Goal: Task Accomplishment & Management: Manage account settings

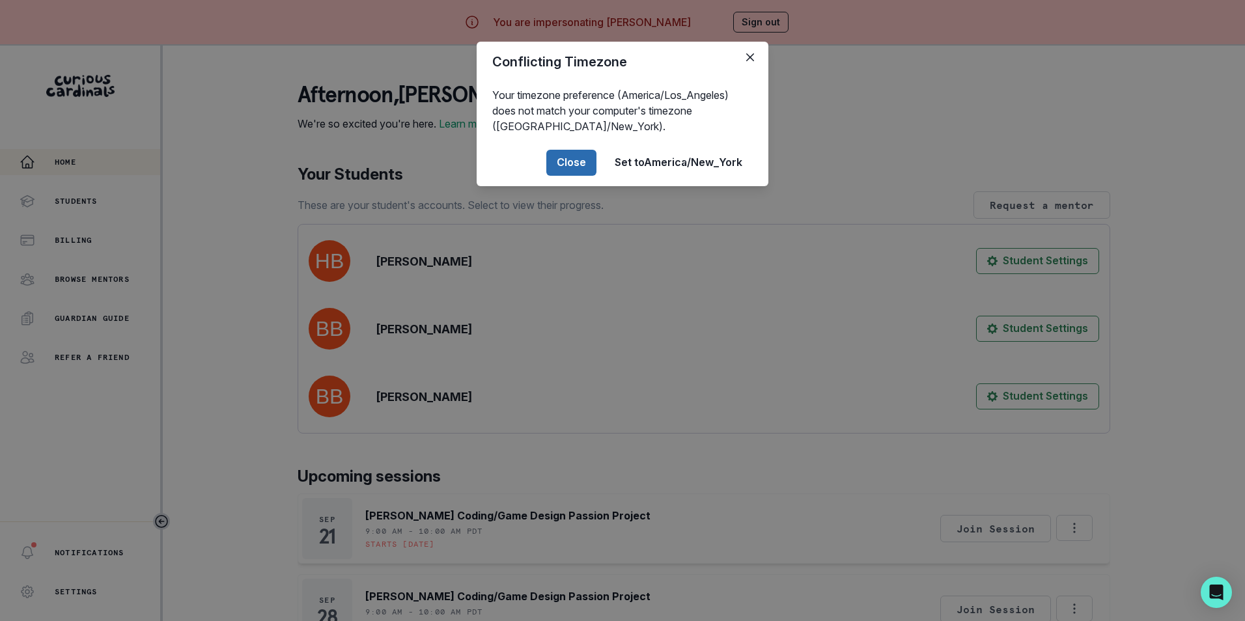
click at [578, 167] on button "Close" at bounding box center [571, 163] width 50 height 26
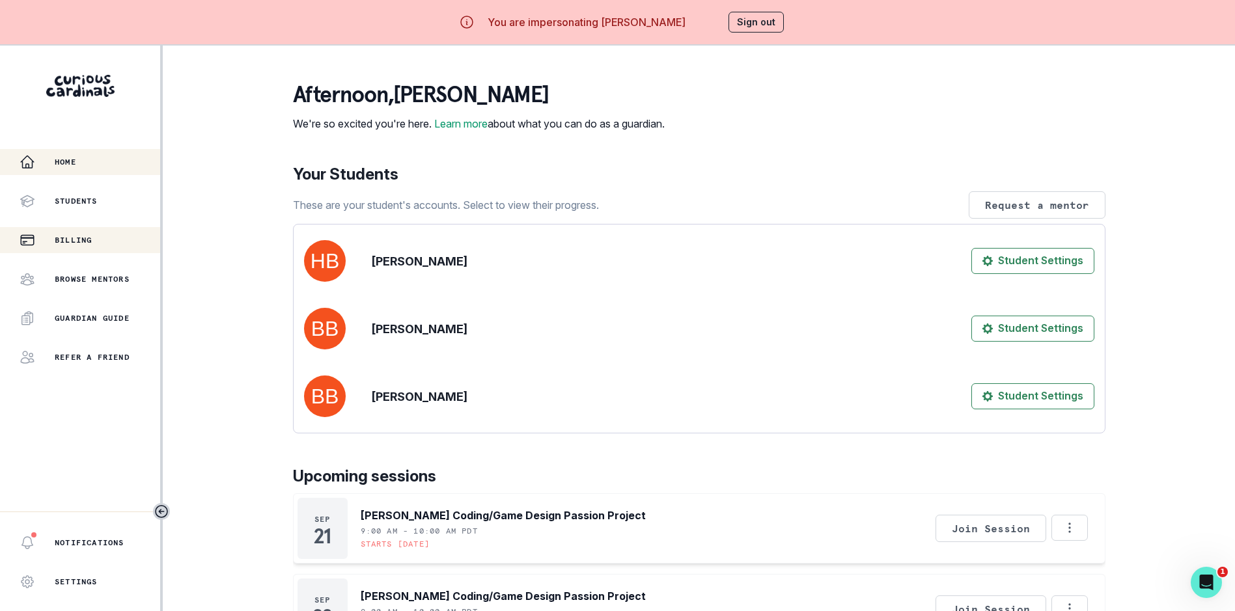
click at [60, 243] on p "Billing" at bounding box center [73, 240] width 37 height 10
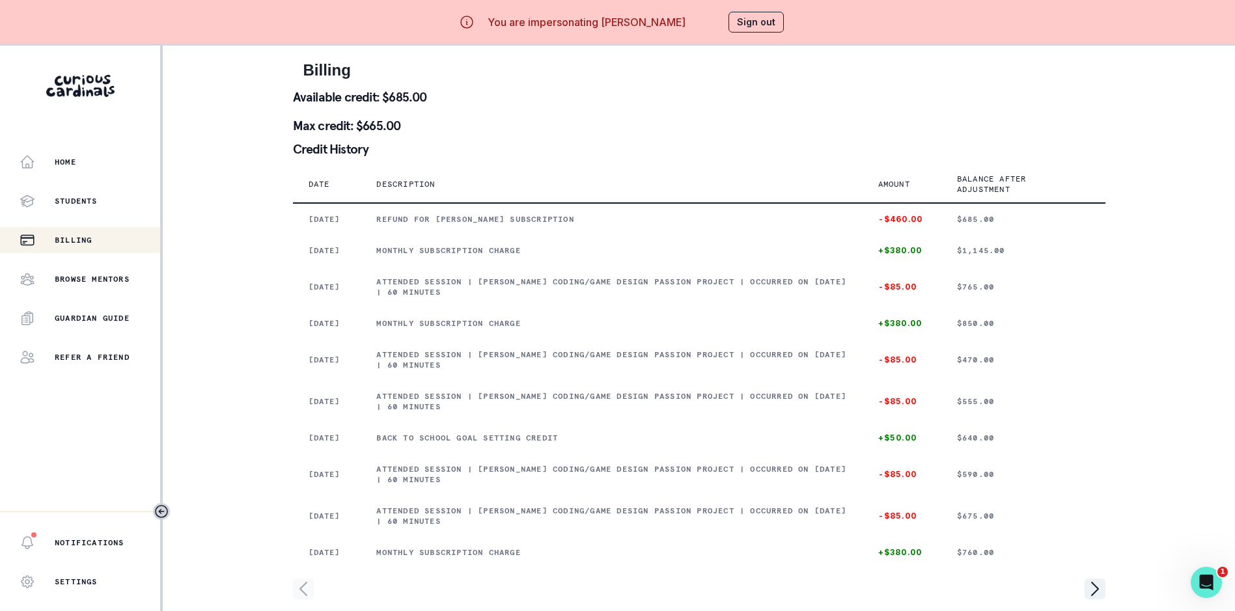
click at [767, 21] on button "Sign out" at bounding box center [756, 22] width 55 height 21
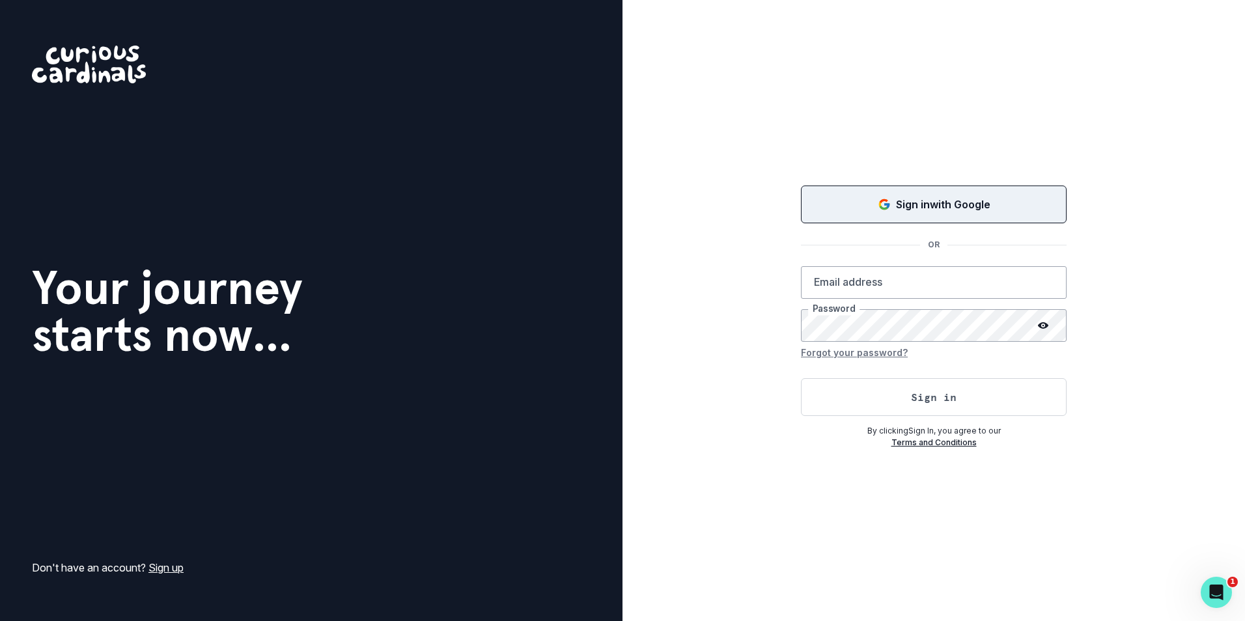
click at [931, 218] on button "Sign in with Google" at bounding box center [934, 205] width 266 height 38
